Goal: Information Seeking & Learning: Learn about a topic

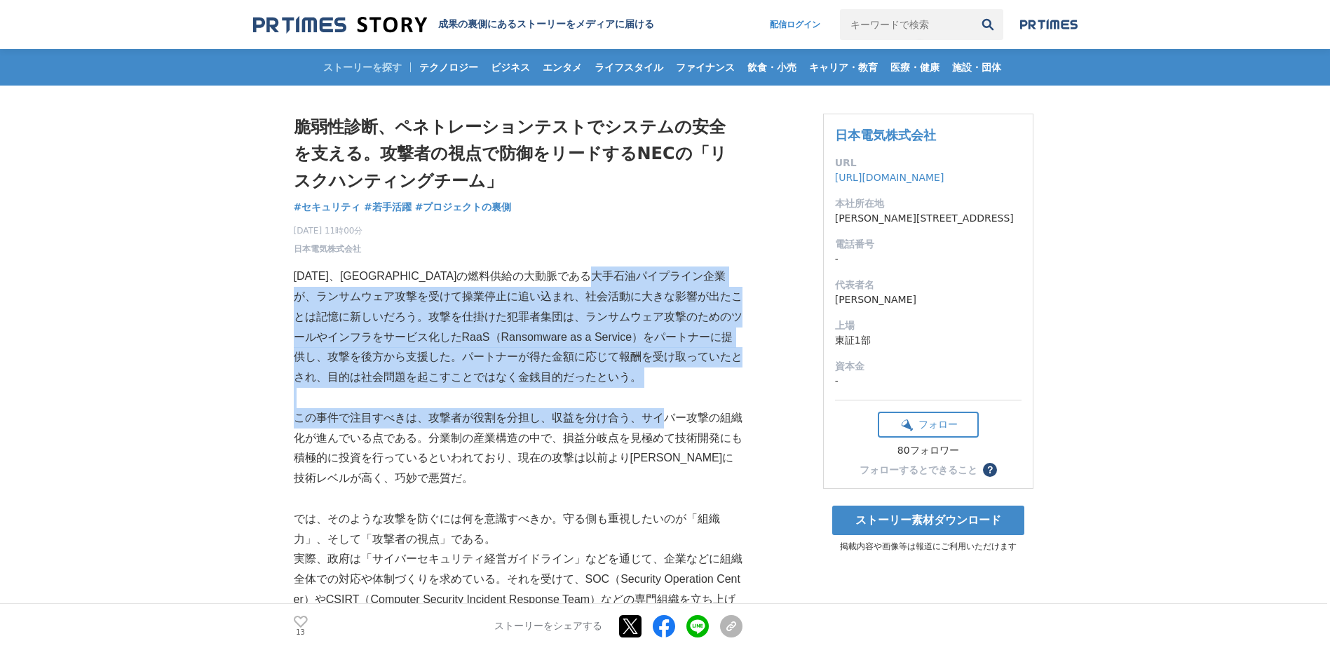
drag, startPoint x: 670, startPoint y: 270, endPoint x: 665, endPoint y: 416, distance: 146.6
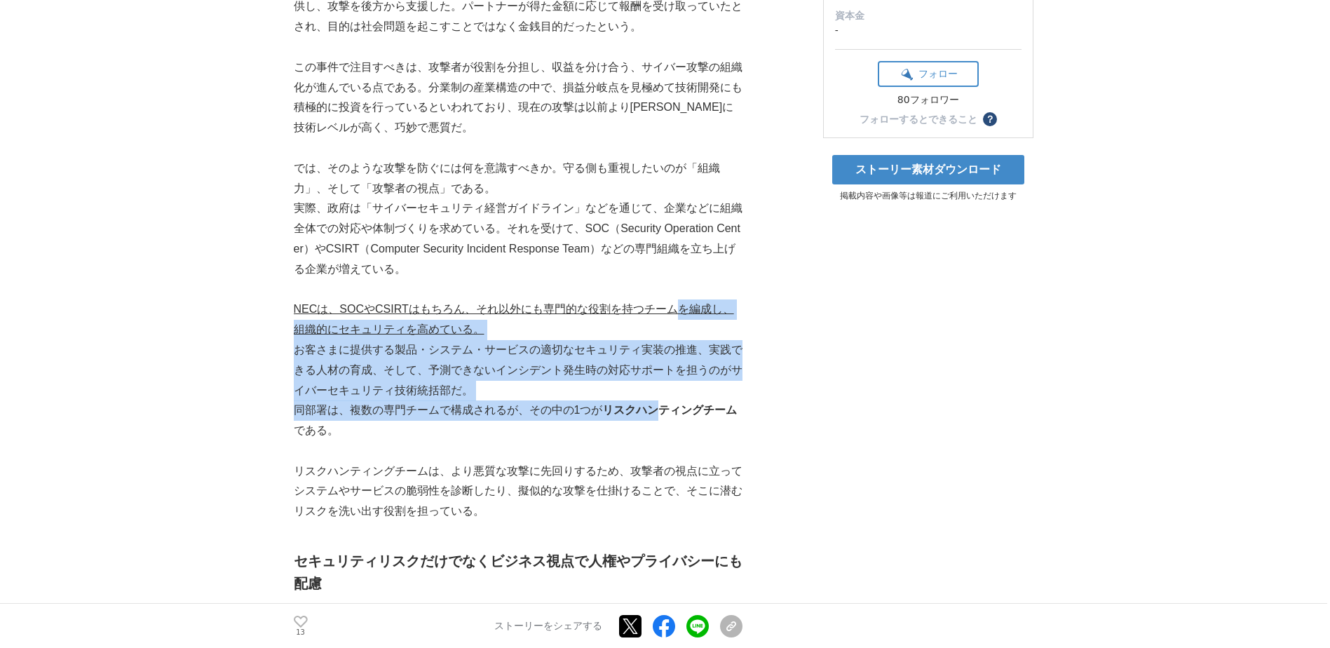
drag, startPoint x: 672, startPoint y: 265, endPoint x: 659, endPoint y: 171, distance: 94.8
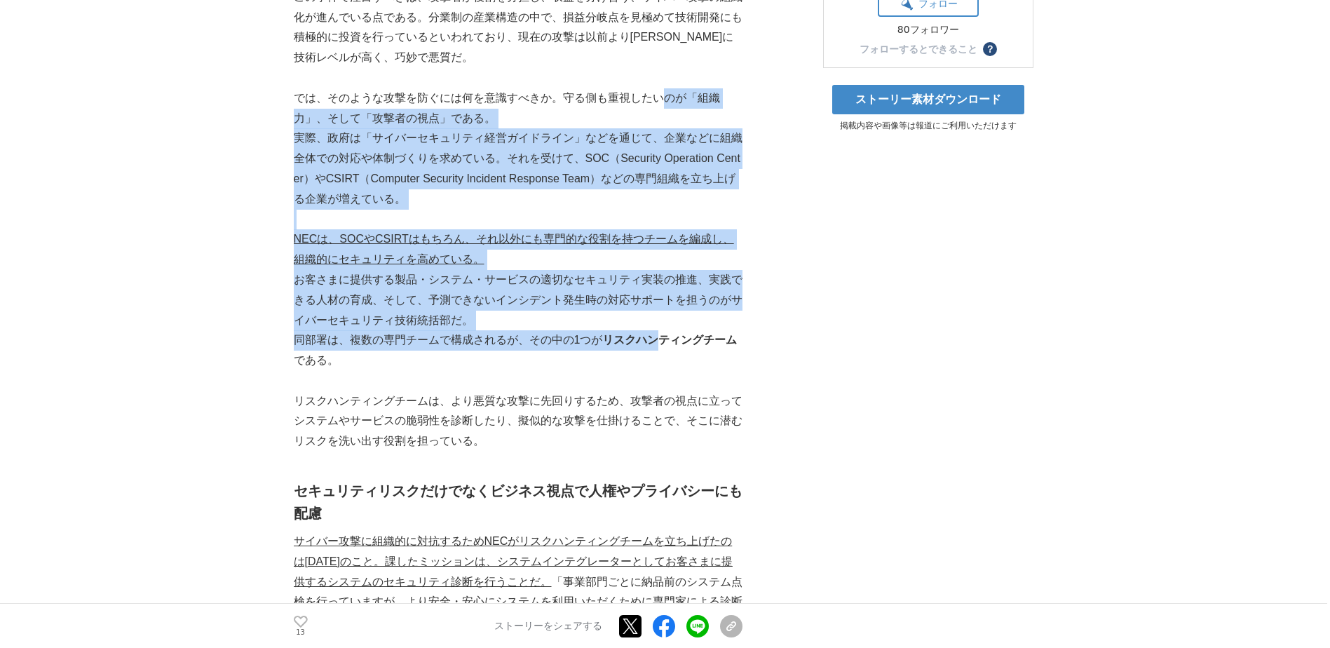
scroll to position [631, 0]
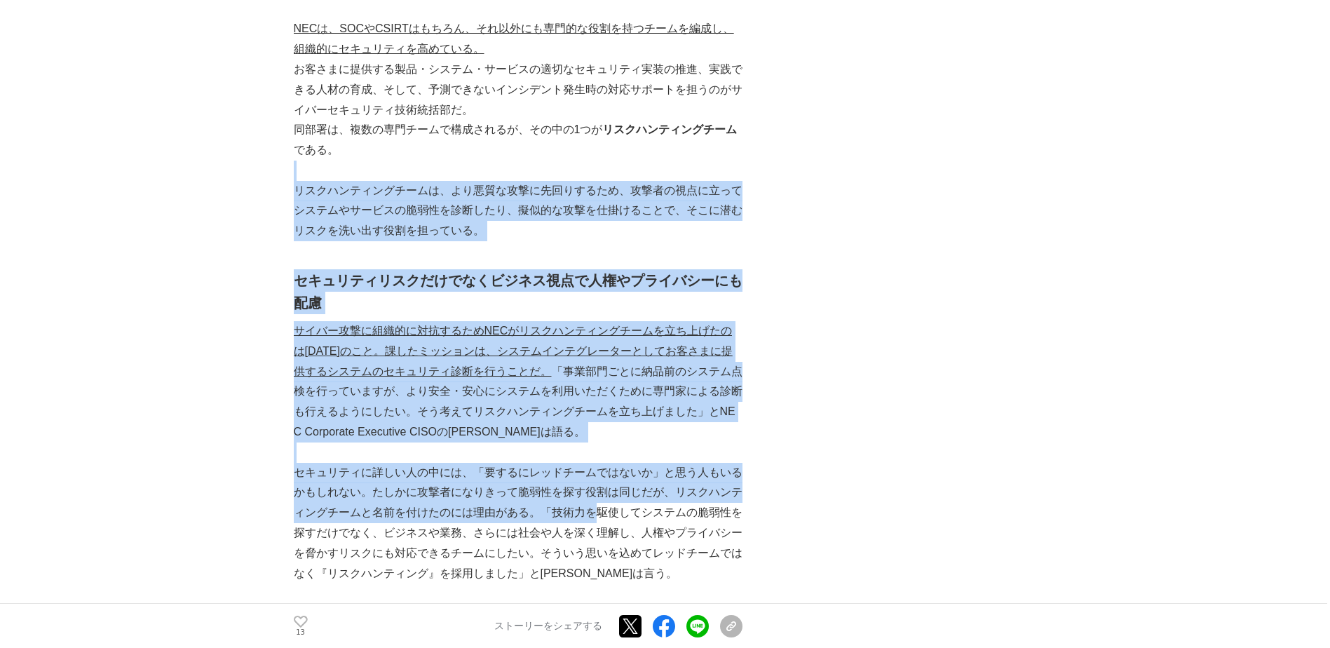
drag, startPoint x: 657, startPoint y: 178, endPoint x: 592, endPoint y: 520, distance: 348.3
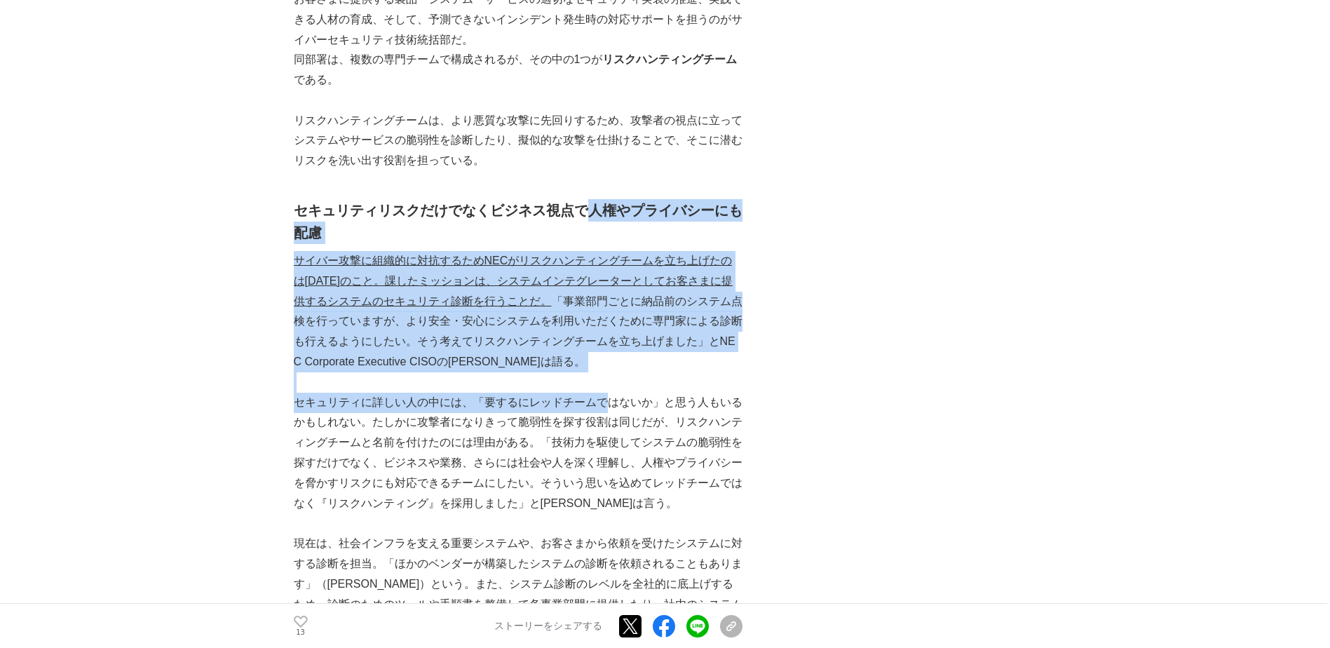
drag, startPoint x: 583, startPoint y: 203, endPoint x: 597, endPoint y: 405, distance: 202.4
click at [597, 403] on p "セキュリティに詳しい人の中には、「要するにレッドチームではないか」と思う人もいるかもしれない。たしかに攻撃者になりきって脆弱性を探す役割は同じだが、リスクハン…" at bounding box center [518, 453] width 449 height 121
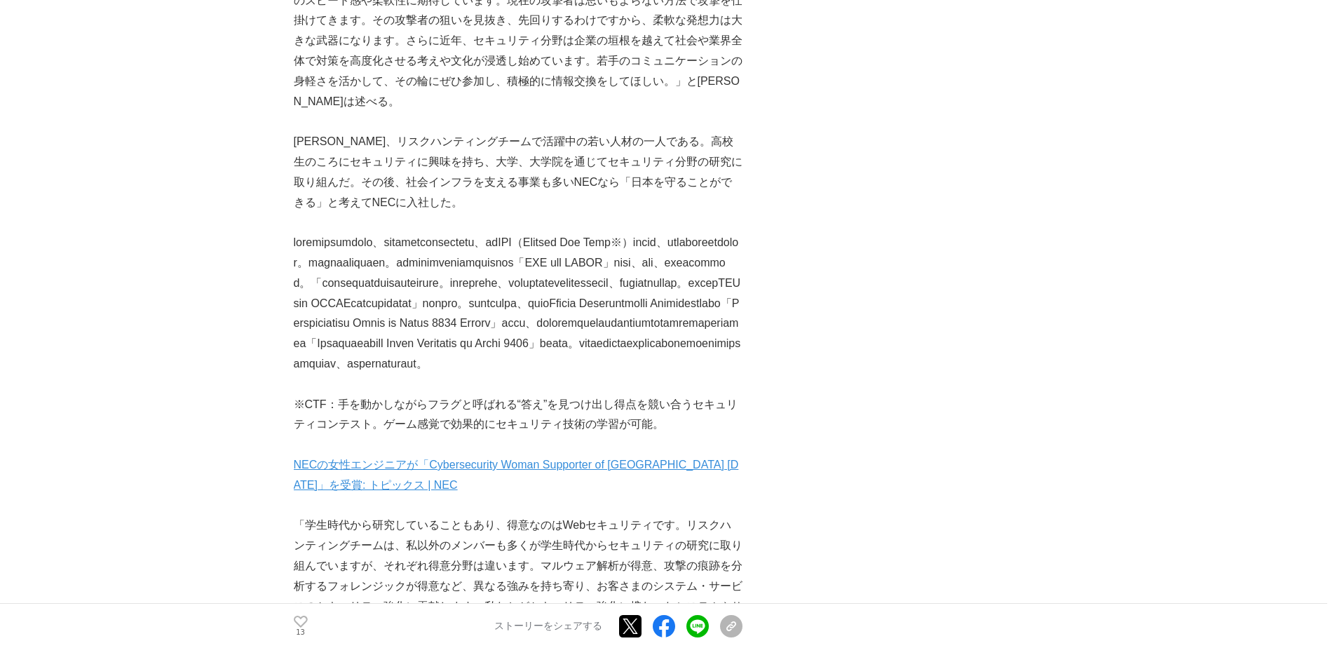
scroll to position [1683, 0]
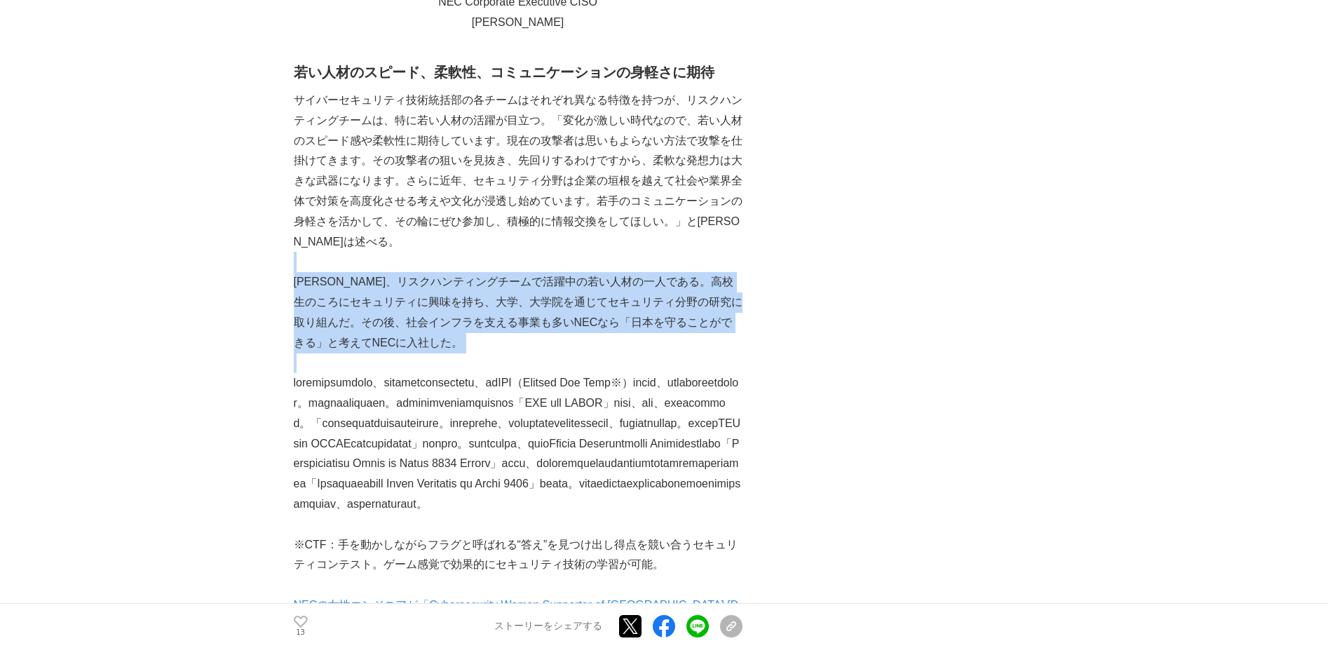
drag, startPoint x: 597, startPoint y: 353, endPoint x: 593, endPoint y: 229, distance: 124.2
click at [593, 229] on p "サイバーセキュリティ技術統括部の各チームはそれぞれ異なる特徴を持つが、リスクハンティングチームは、特に若い人材の活躍が目立つ。「変化が激しい時代なので、若い人…" at bounding box center [518, 170] width 449 height 161
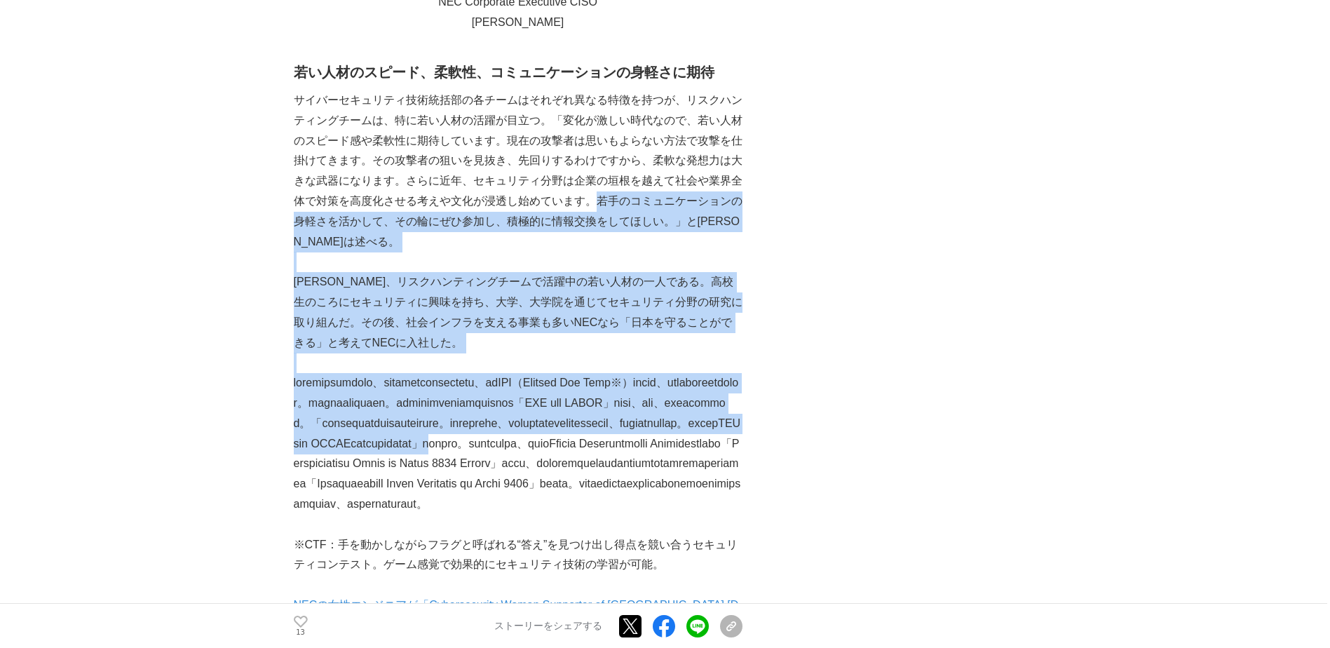
drag, startPoint x: 602, startPoint y: 259, endPoint x: 604, endPoint y: 485, distance: 225.8
click at [604, 485] on p at bounding box center [518, 444] width 449 height 142
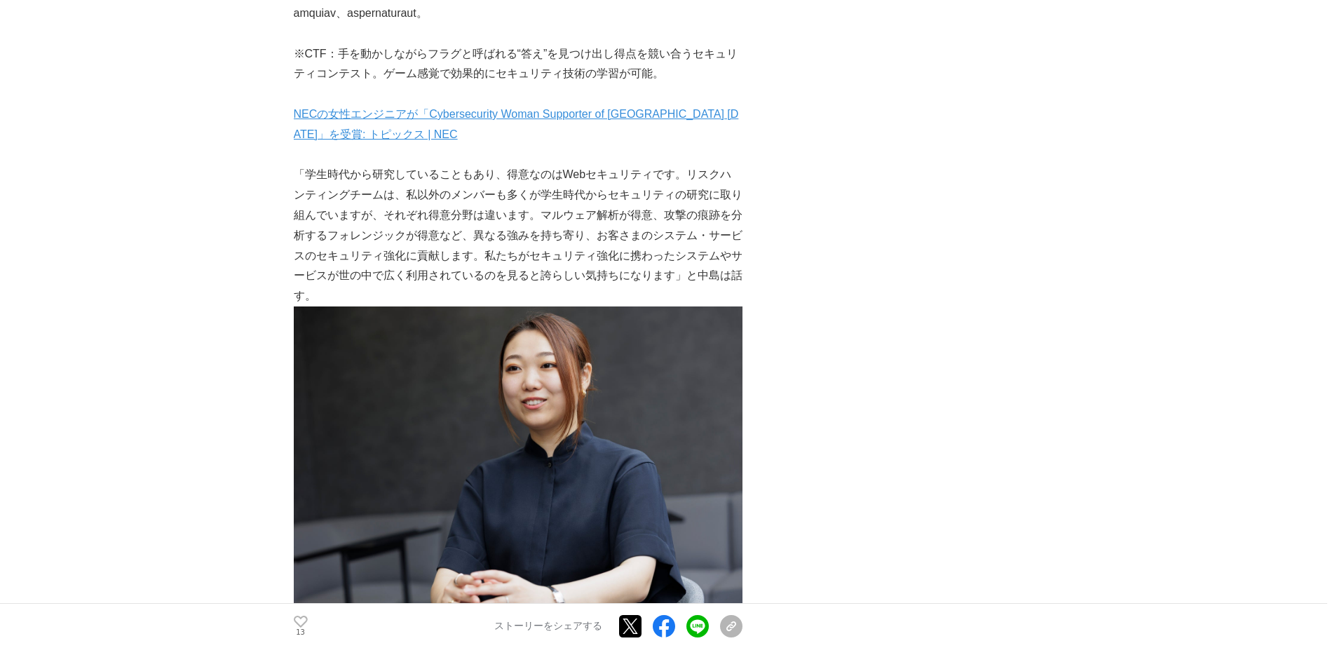
scroll to position [2314, 0]
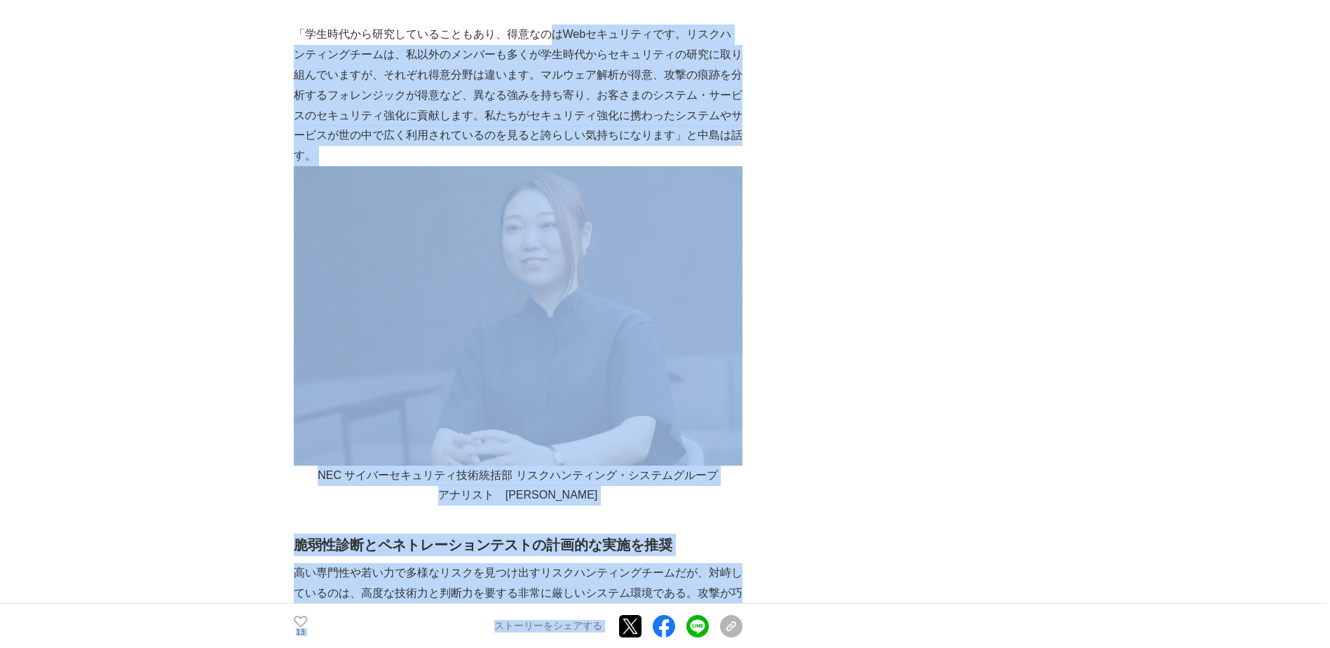
drag, startPoint x: 555, startPoint y: 115, endPoint x: 763, endPoint y: 238, distance: 241.5
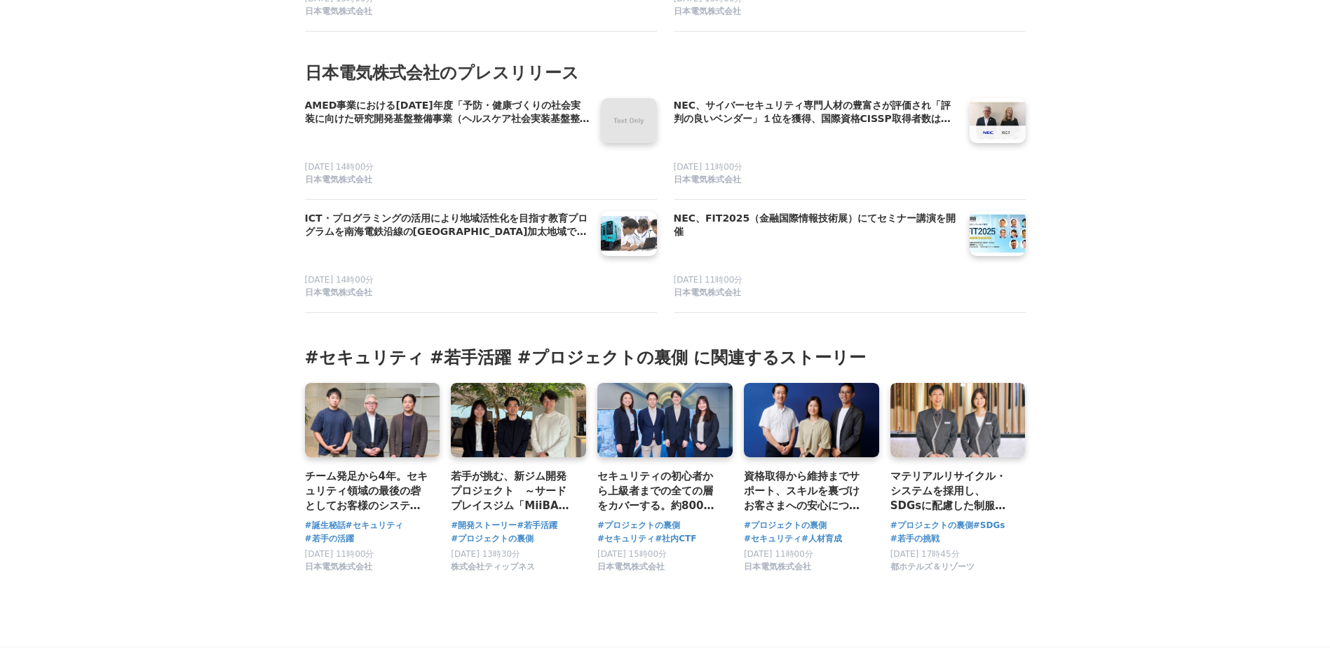
scroll to position [7222, 0]
